Goal: Find specific page/section: Find specific page/section

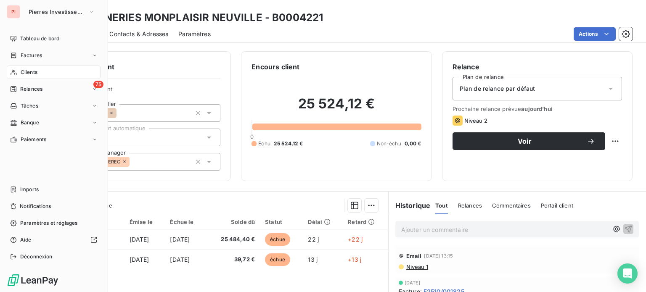
click at [27, 69] on span "Clients" at bounding box center [29, 73] width 17 height 8
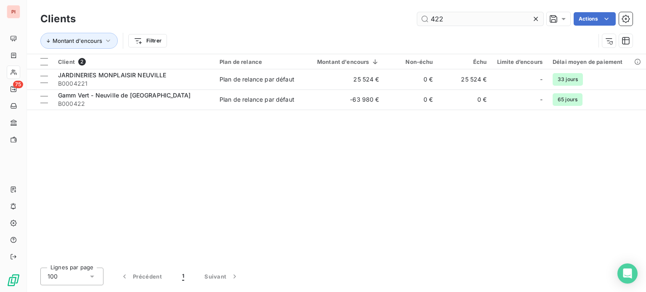
click at [476, 16] on input "422" at bounding box center [480, 18] width 126 height 13
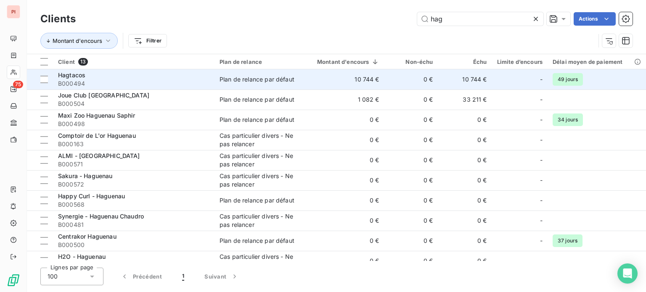
type input "hag"
click at [232, 76] on div "Plan de relance par défaut" at bounding box center [256, 79] width 75 height 8
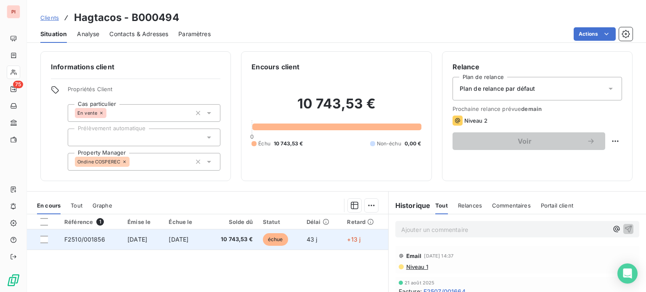
click at [182, 239] on span "[DATE]" at bounding box center [179, 239] width 20 height 7
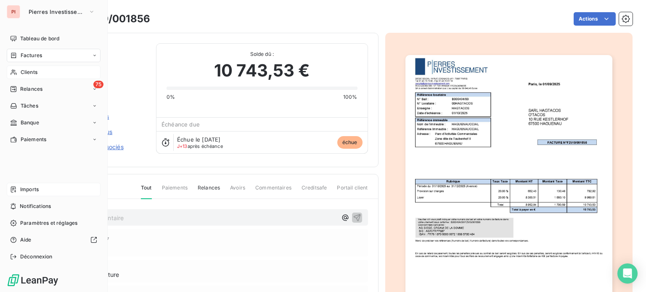
click at [30, 193] on span "Imports" at bounding box center [29, 190] width 18 height 8
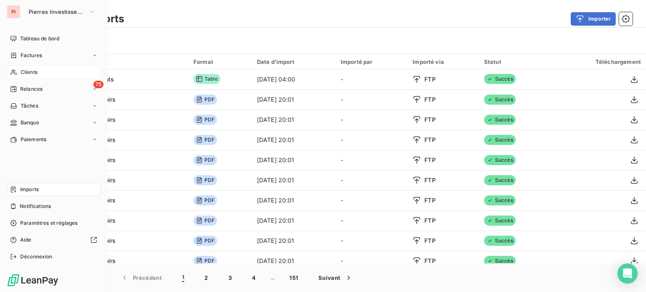
click at [34, 70] on span "Clients" at bounding box center [29, 73] width 17 height 8
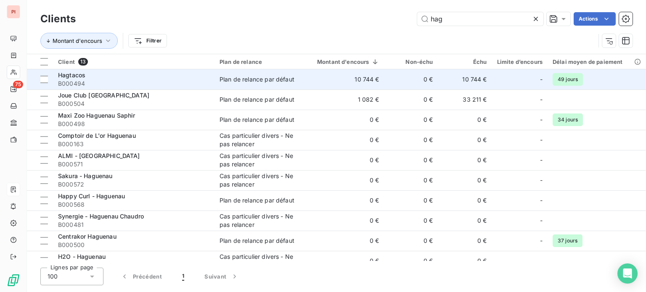
click at [187, 82] on span "B000494" at bounding box center [133, 83] width 151 height 8
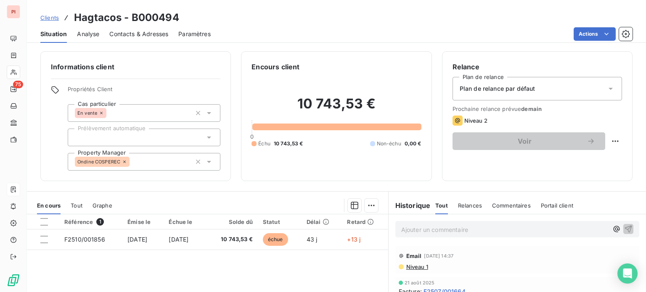
scroll to position [5, 0]
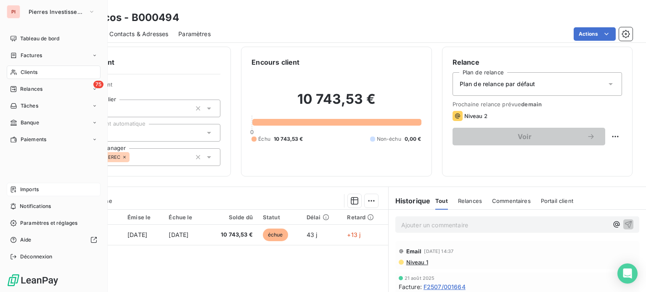
click at [30, 70] on span "Clients" at bounding box center [29, 73] width 17 height 8
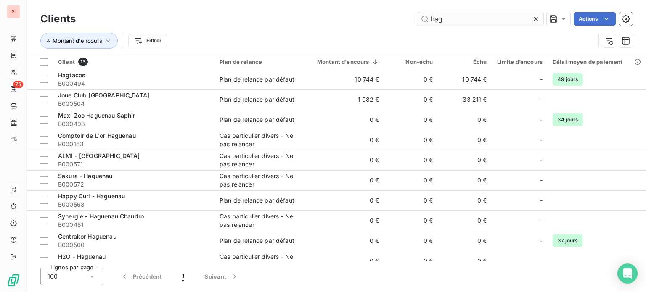
click at [440, 16] on input "hag" at bounding box center [480, 18] width 126 height 13
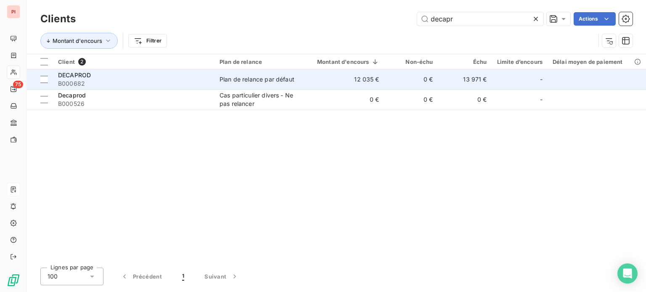
type input "decapr"
click at [186, 77] on div "DECAPROD" at bounding box center [133, 75] width 151 height 8
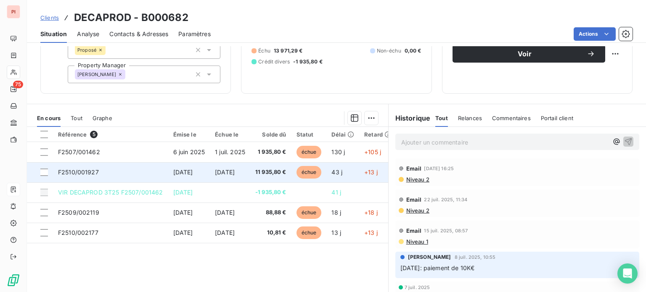
scroll to position [109, 0]
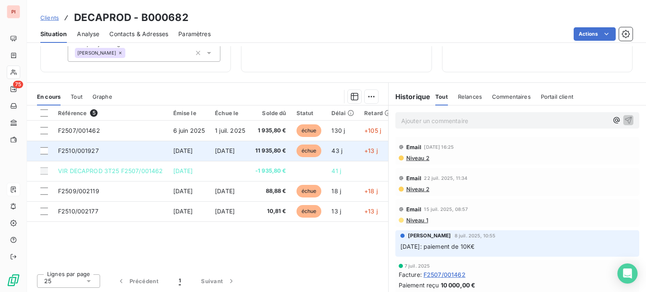
click at [243, 145] on td "[DATE]" at bounding box center [230, 151] width 40 height 20
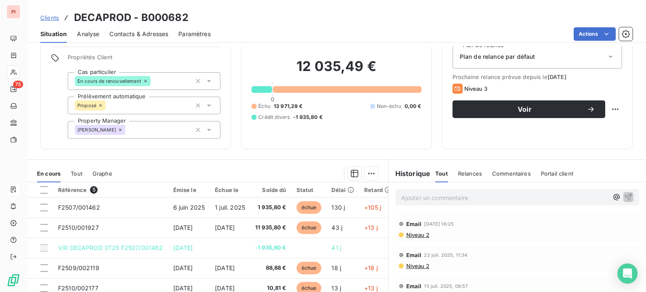
scroll to position [25, 0]
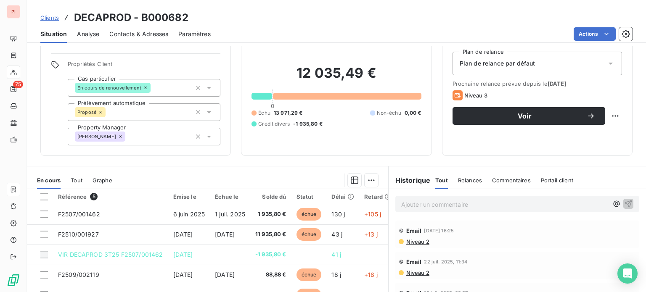
click at [462, 175] on div "Relances" at bounding box center [470, 180] width 24 height 18
click at [435, 178] on span "Tout" at bounding box center [441, 180] width 12 height 7
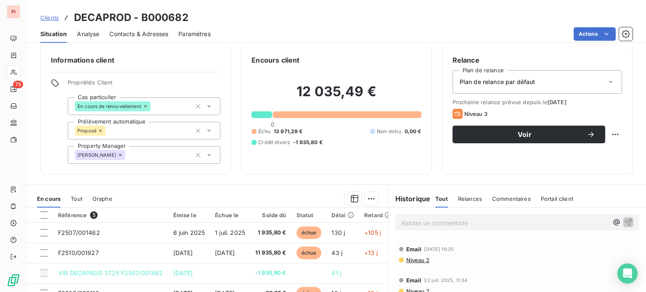
scroll to position [2, 0]
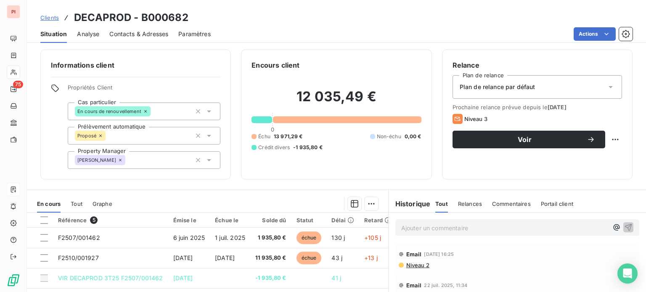
click at [145, 111] on icon at bounding box center [145, 111] width 5 height 5
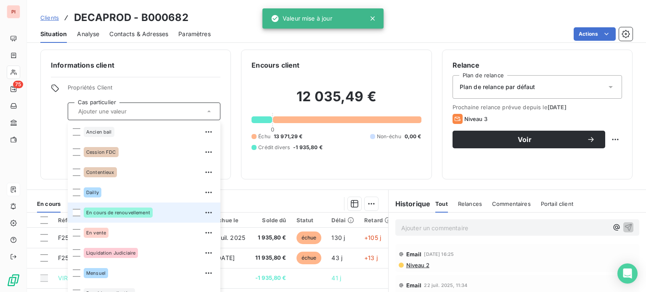
click at [234, 34] on div "Actions" at bounding box center [426, 33] width 411 height 13
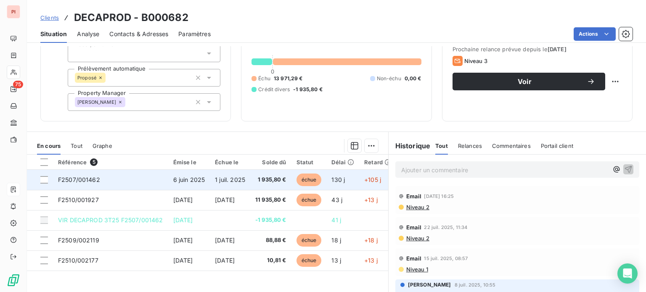
scroll to position [61, 0]
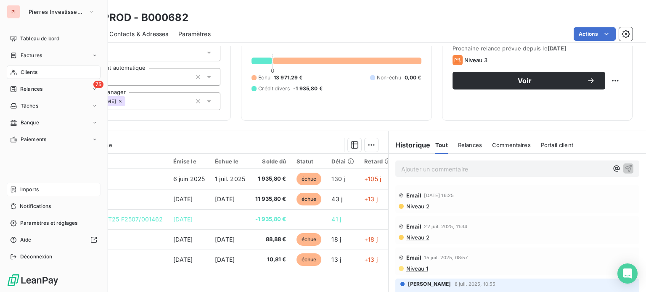
click at [21, 69] on span "Clients" at bounding box center [29, 73] width 17 height 8
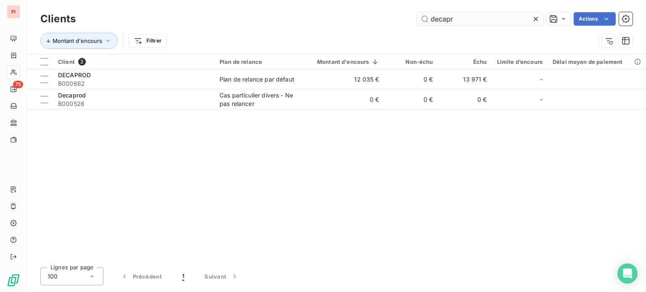
click at [486, 16] on input "decapr" at bounding box center [480, 18] width 126 height 13
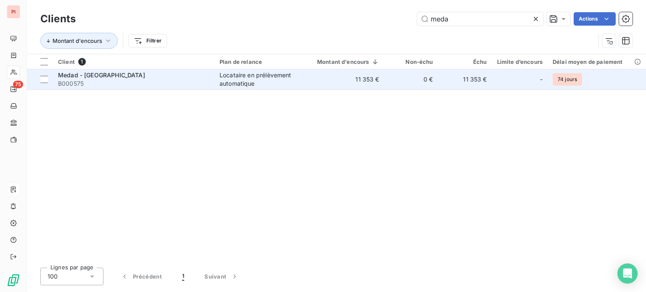
type input "meda"
click at [212, 71] on td "Medad - Cherbourg B000575" at bounding box center [133, 79] width 161 height 20
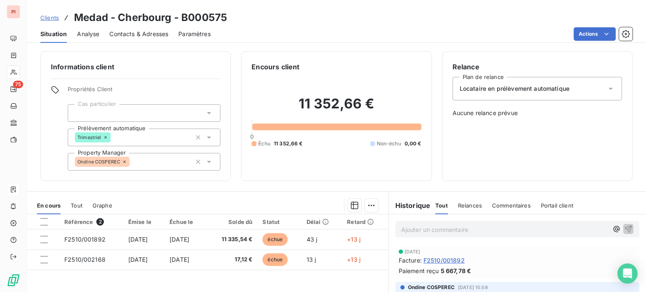
scroll to position [37, 0]
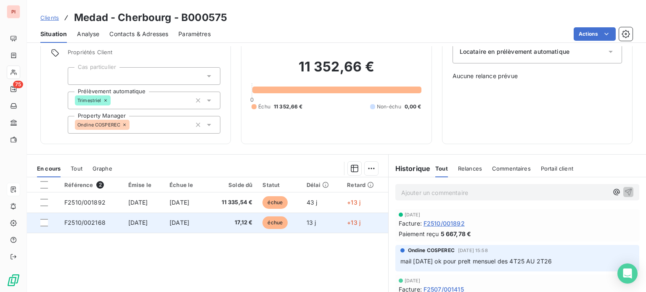
click at [206, 218] on td "[DATE]" at bounding box center [185, 223] width 42 height 20
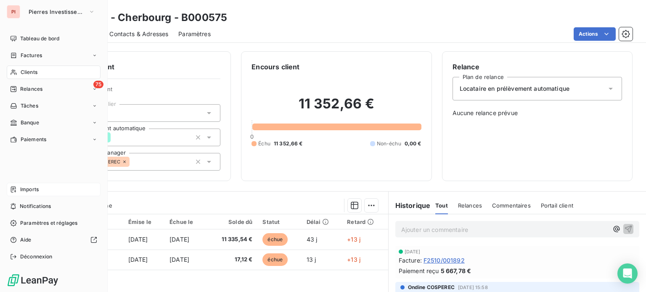
click at [26, 72] on span "Clients" at bounding box center [29, 73] width 17 height 8
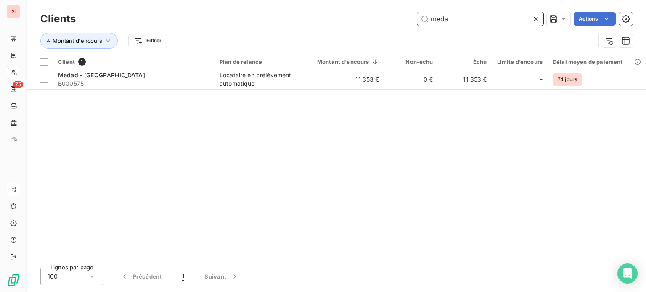
click at [462, 18] on input "meda" at bounding box center [480, 18] width 126 height 13
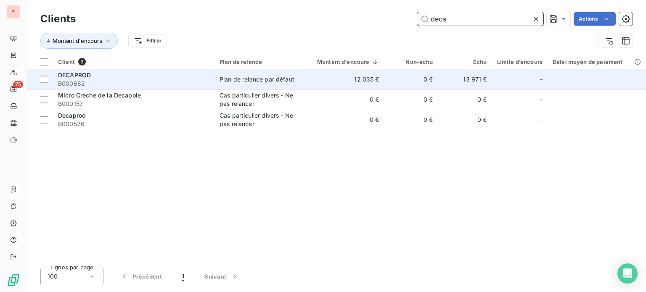
type input "deca"
click at [237, 79] on div "Plan de relance par défaut" at bounding box center [256, 79] width 75 height 8
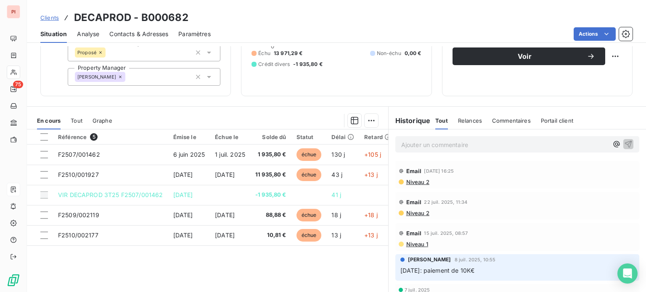
scroll to position [85, 0]
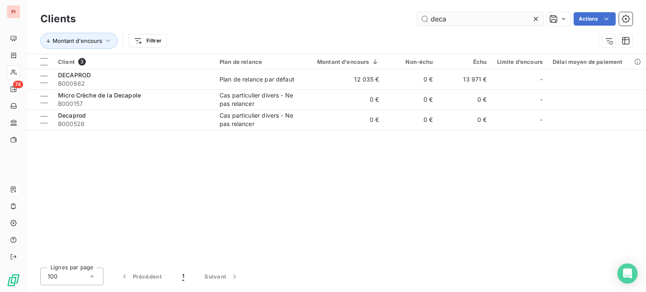
click at [452, 16] on input "deca" at bounding box center [480, 18] width 126 height 13
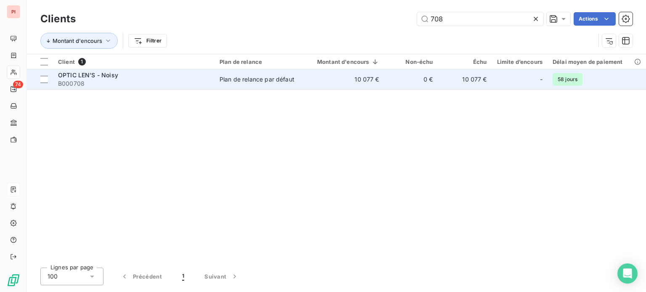
type input "708"
click at [174, 77] on div "OPTIC LEN'S - Noisy" at bounding box center [133, 75] width 151 height 8
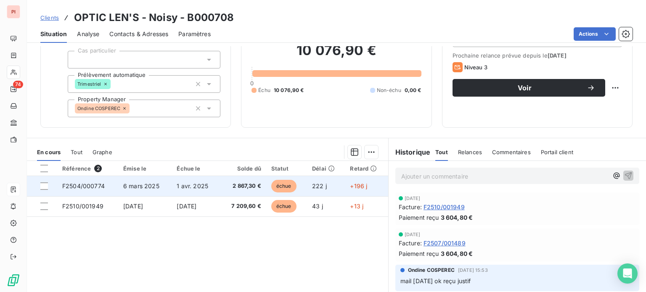
scroll to position [54, 0]
click at [213, 182] on td "1 avr. 2025" at bounding box center [195, 186] width 48 height 20
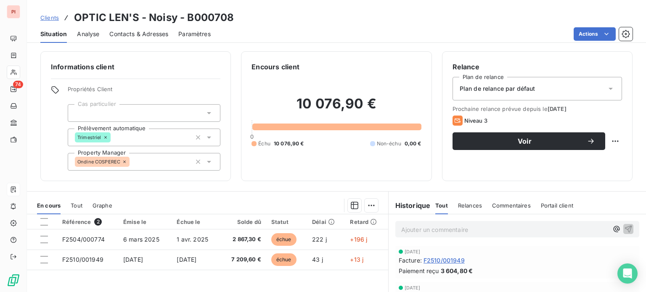
scroll to position [34, 0]
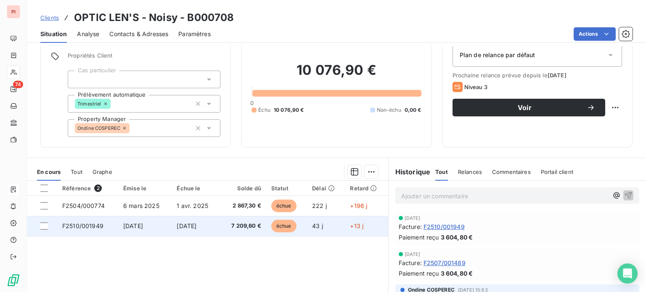
click at [174, 229] on td "[DATE]" at bounding box center [195, 226] width 48 height 20
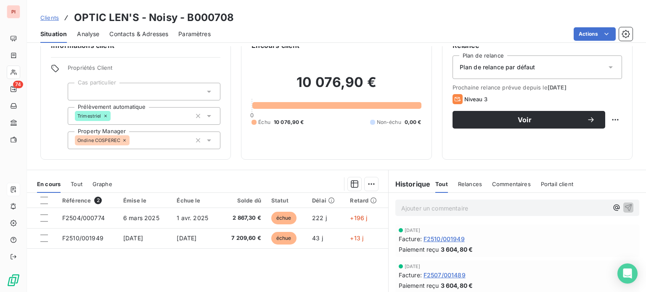
scroll to position [22, 0]
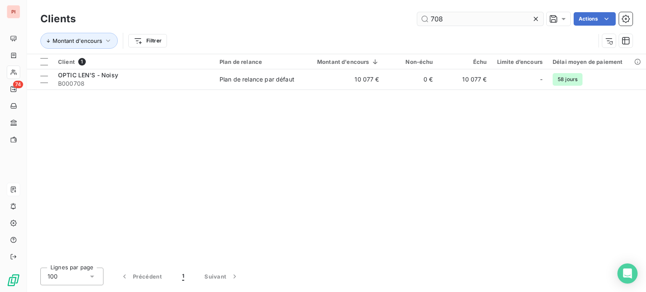
click at [423, 18] on input "708" at bounding box center [480, 18] width 126 height 13
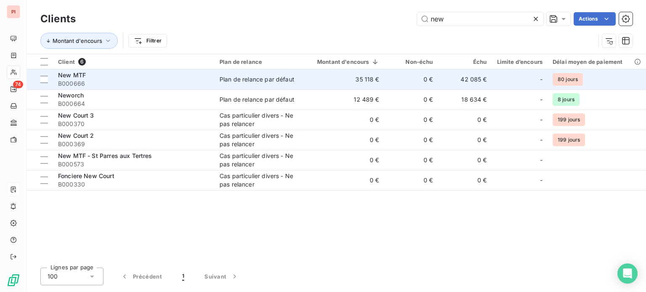
type input "new"
click at [177, 79] on div "New MTF" at bounding box center [133, 75] width 151 height 8
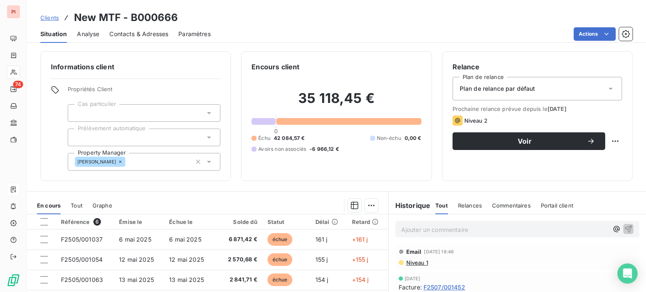
scroll to position [5, 0]
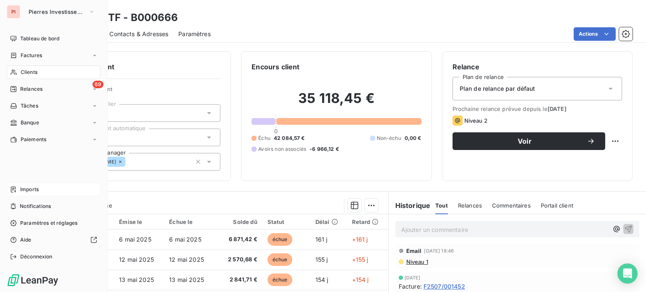
click at [12, 71] on icon at bounding box center [14, 72] width 6 height 5
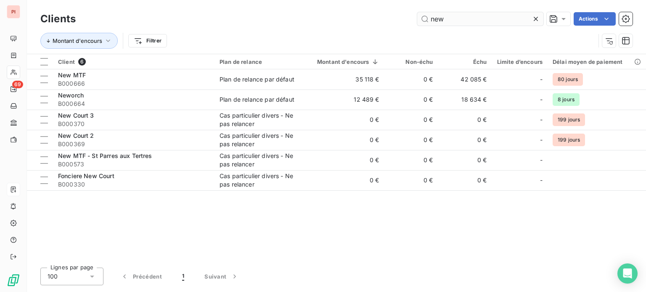
click at [433, 20] on input "new" at bounding box center [480, 18] width 126 height 13
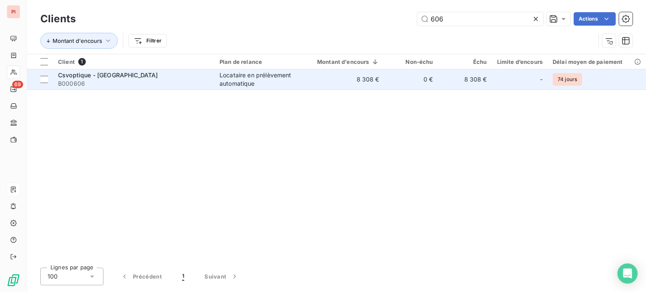
type input "606"
click at [205, 82] on span "B000606" at bounding box center [133, 83] width 151 height 8
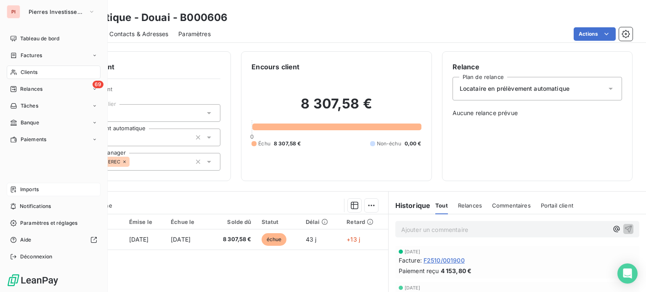
click at [21, 71] on span "Clients" at bounding box center [29, 73] width 17 height 8
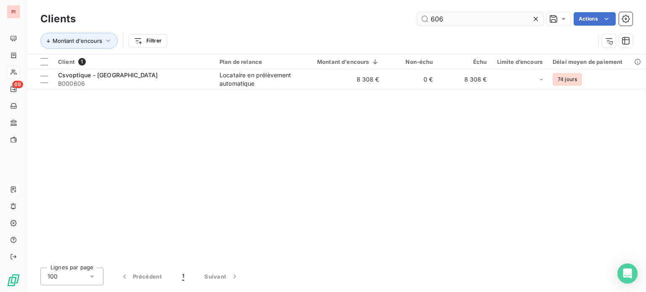
click at [479, 12] on input "606" at bounding box center [480, 18] width 126 height 13
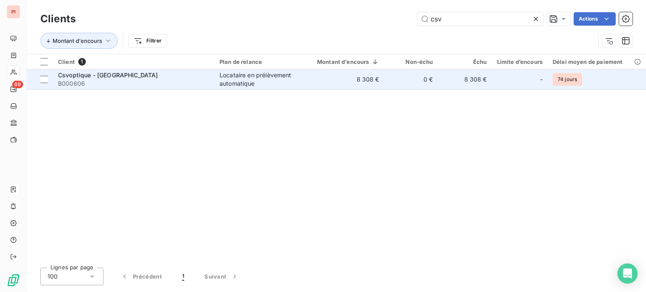
type input "csv"
click at [269, 82] on div "Locataire en prélèvement automatique" at bounding box center [257, 79] width 77 height 17
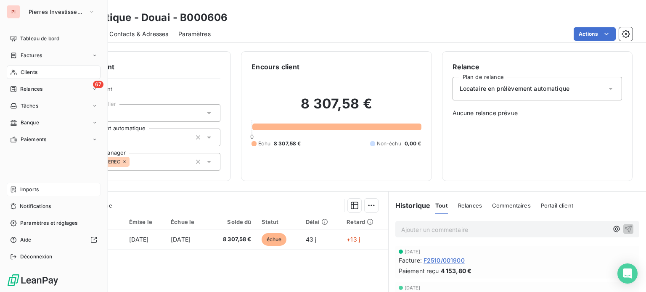
click at [13, 76] on div "Clients" at bounding box center [54, 72] width 94 height 13
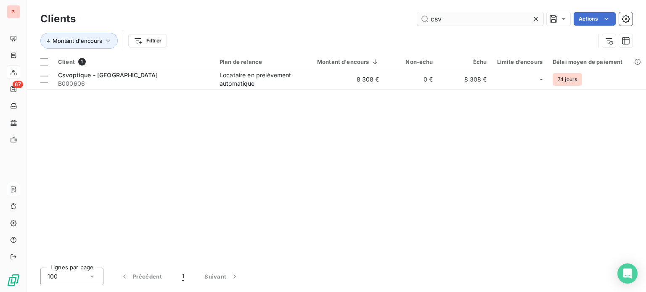
click at [449, 17] on input "csv" at bounding box center [480, 18] width 126 height 13
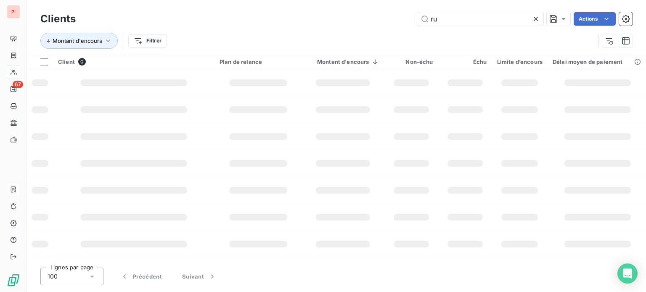
type input "r"
type input "j"
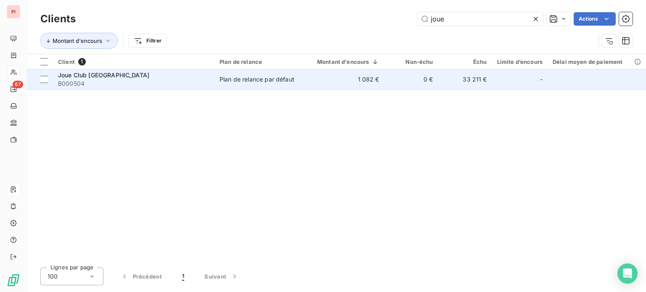
type input "joue"
click at [250, 74] on td "Plan de relance par défaut" at bounding box center [257, 79] width 87 height 20
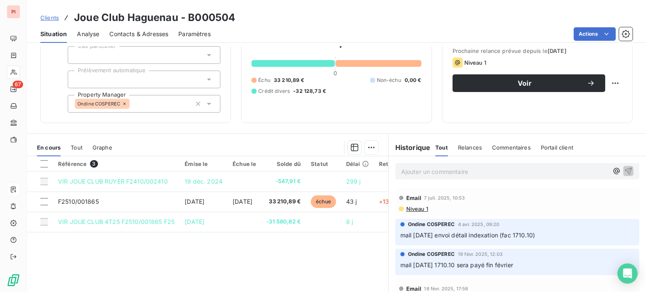
scroll to position [60, 0]
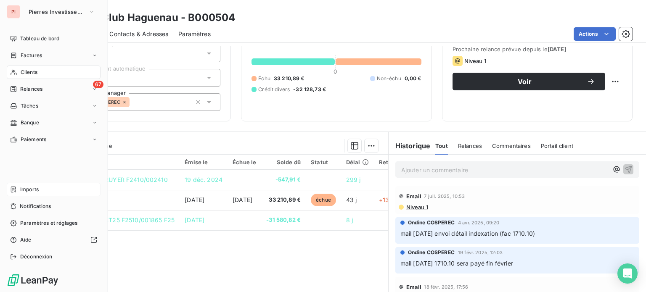
click at [20, 68] on div "Clients" at bounding box center [54, 72] width 94 height 13
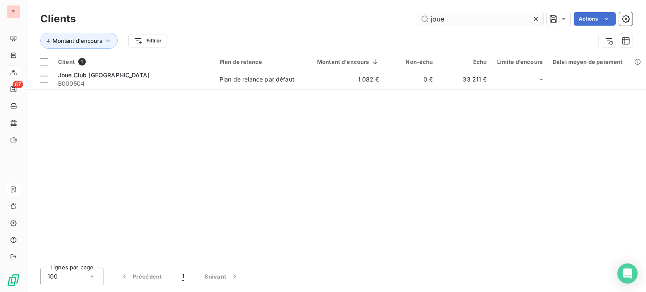
click at [449, 21] on input "joue" at bounding box center [480, 18] width 126 height 13
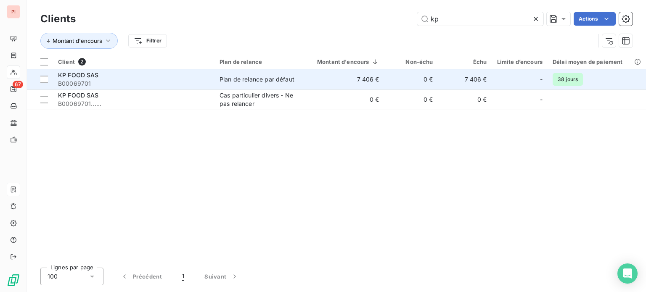
type input "kp"
click at [232, 82] on div "Plan de relance par défaut" at bounding box center [256, 79] width 75 height 8
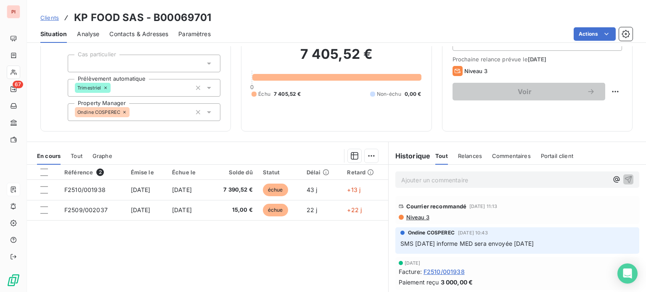
scroll to position [50, 0]
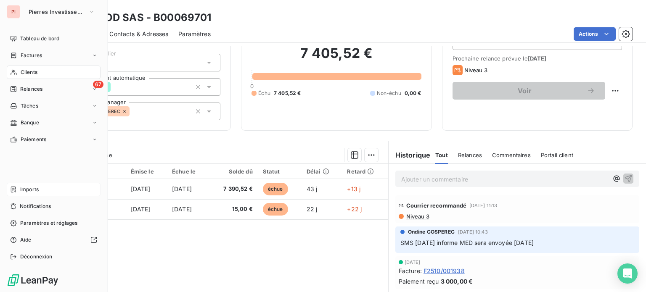
click at [24, 67] on div "Clients" at bounding box center [54, 72] width 94 height 13
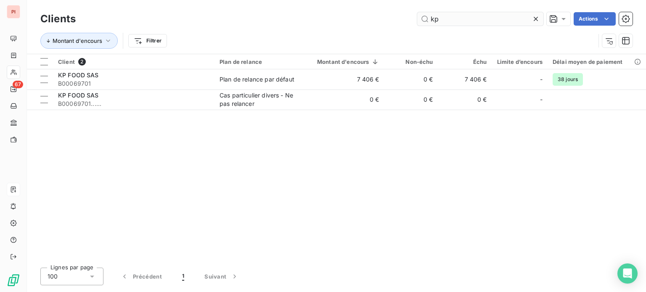
click at [445, 21] on input "kp" at bounding box center [480, 18] width 126 height 13
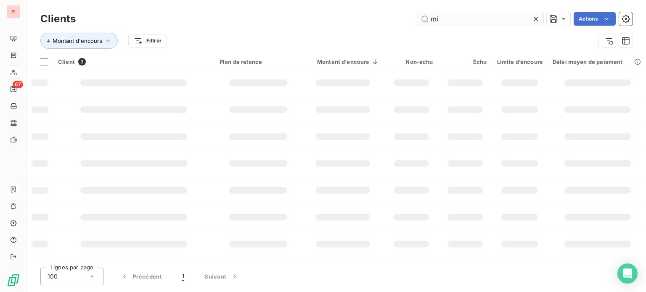
type input "m"
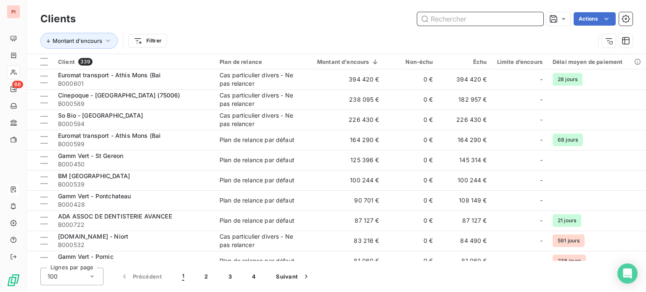
click at [432, 22] on input "text" at bounding box center [480, 18] width 126 height 13
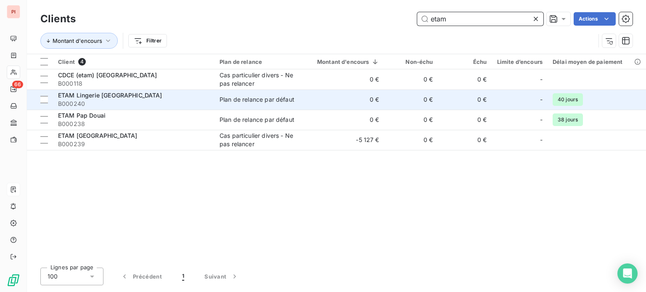
type input "etam"
click at [123, 100] on span "B000240" at bounding box center [133, 104] width 151 height 8
